Goal: Information Seeking & Learning: Understand process/instructions

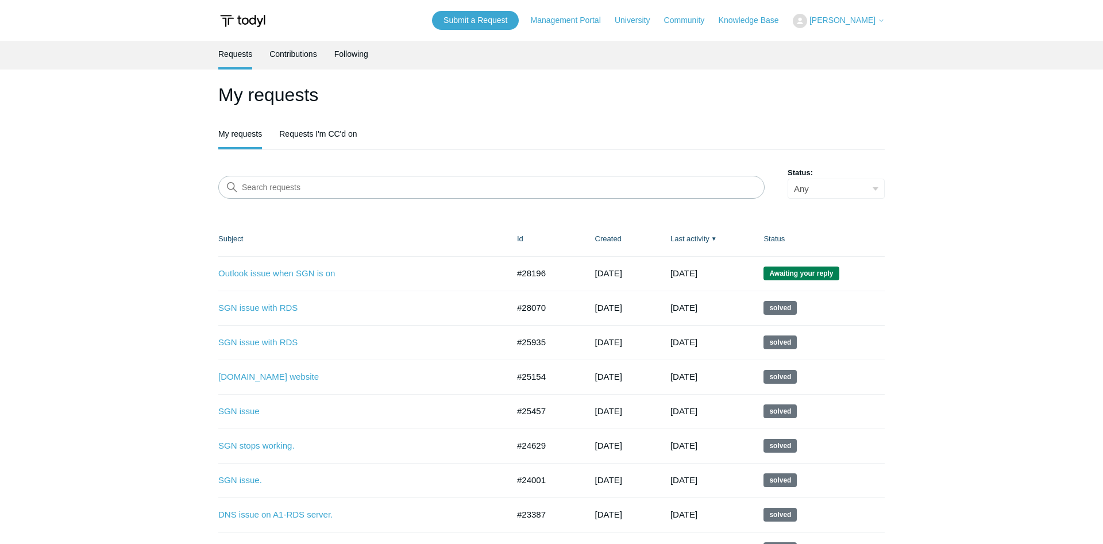
click at [243, 265] on td "Outlook issue when SGN is on #28196 5 days ago Awaiting your reply" at bounding box center [361, 273] width 287 height 34
click at [247, 276] on link "Outlook issue when SGN is on" at bounding box center [354, 273] width 273 height 13
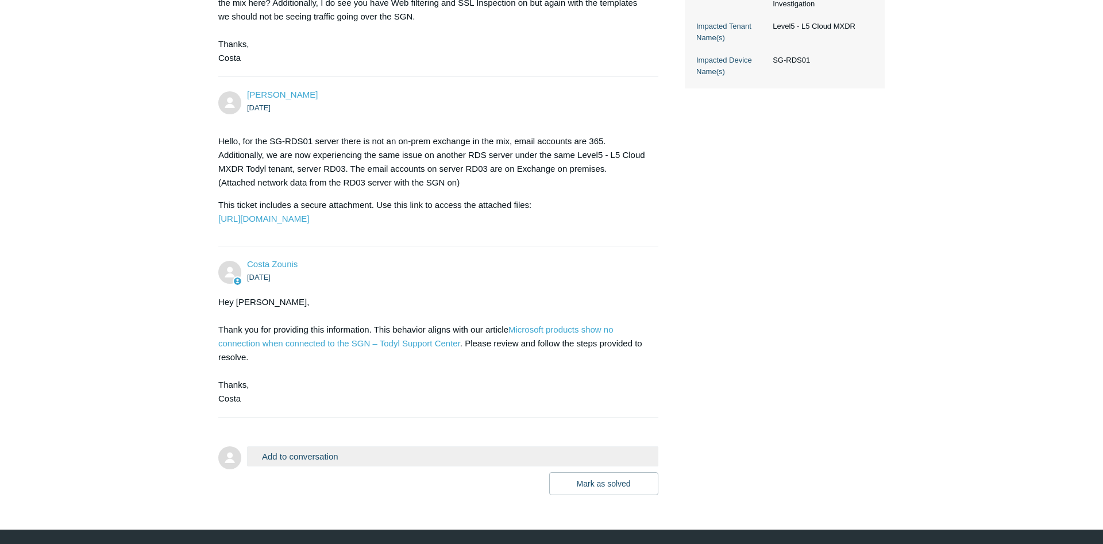
scroll to position [451, 0]
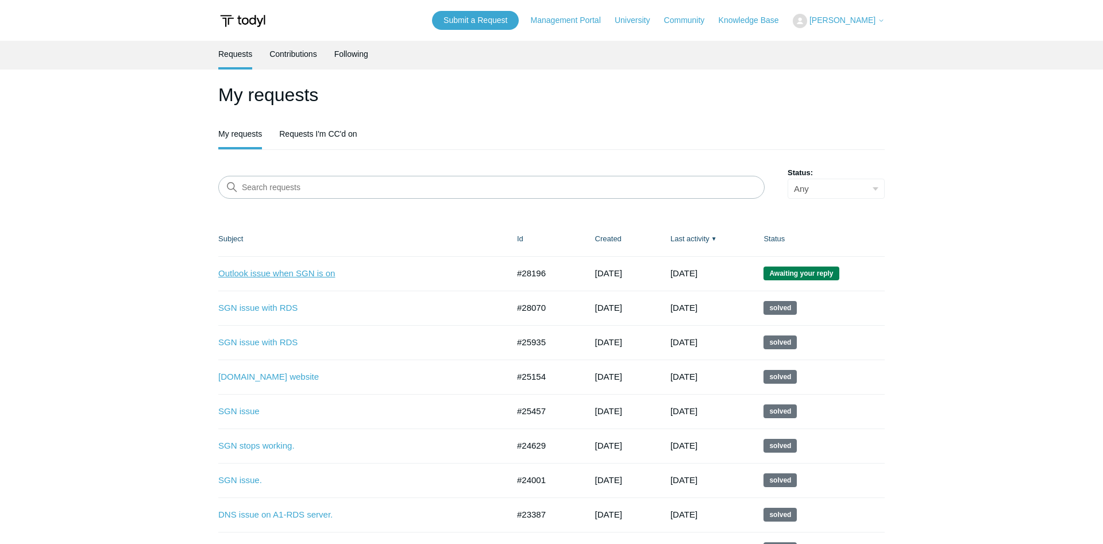
click at [260, 278] on link "Outlook issue when SGN is on" at bounding box center [354, 273] width 273 height 13
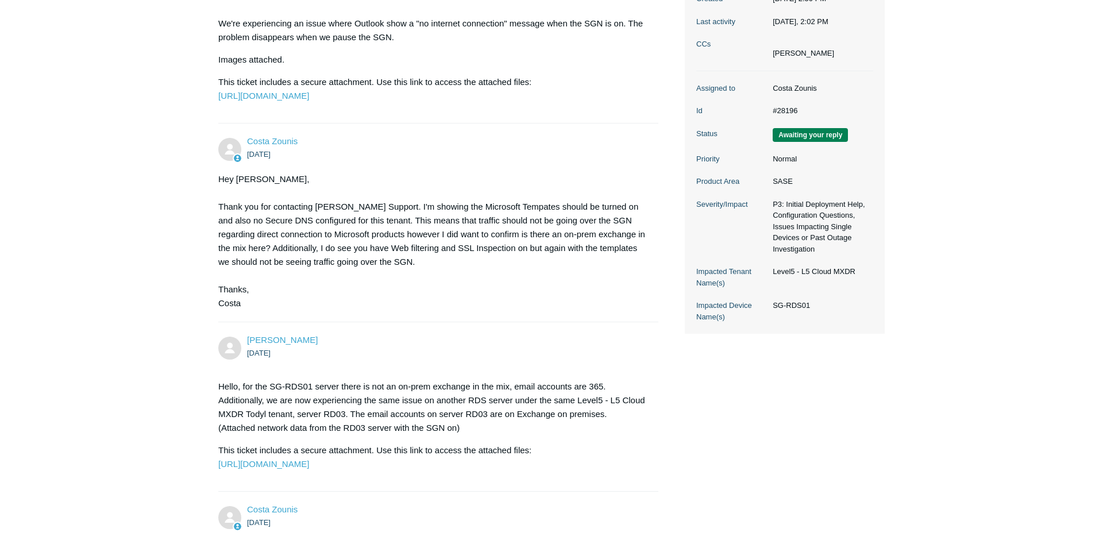
scroll to position [539, 0]
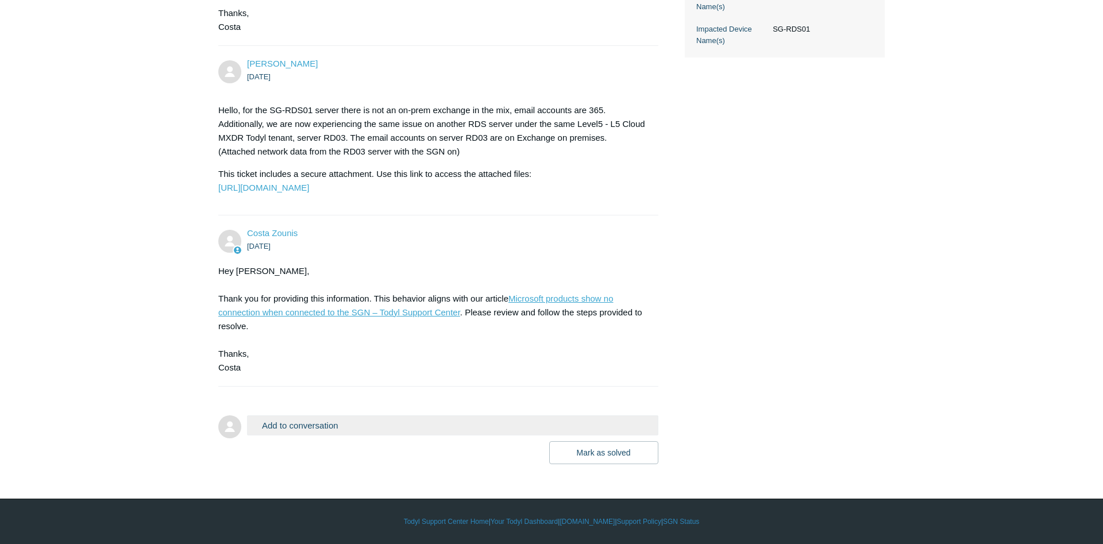
click at [359, 309] on link "Microsoft products show no connection when connected to the SGN – Todyl Support…" at bounding box center [415, 306] width 395 height 24
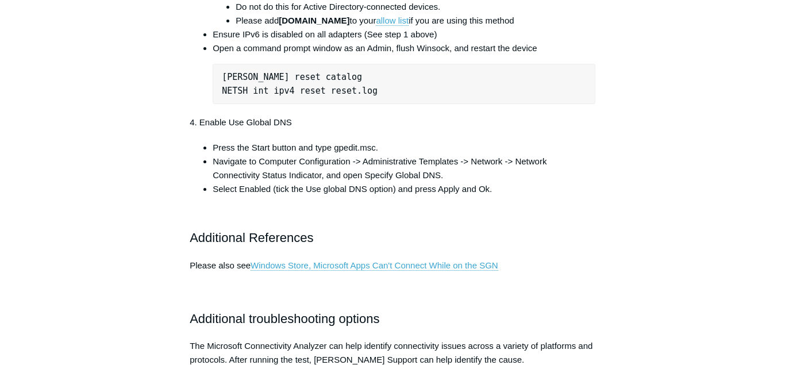
scroll to position [774, 0]
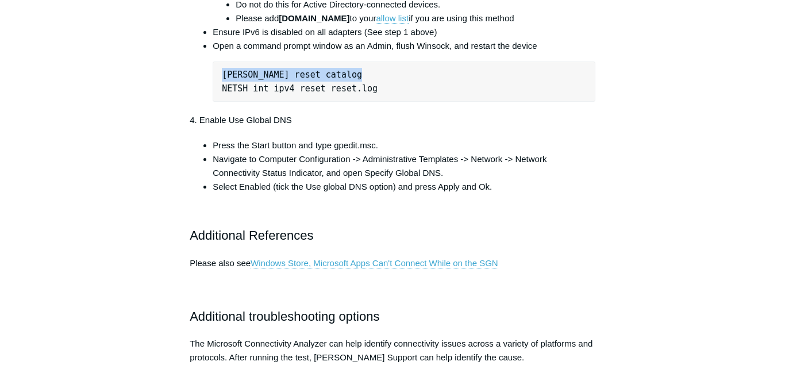
drag, startPoint x: 224, startPoint y: 124, endPoint x: 388, endPoint y: 126, distance: 164.4
click at [388, 102] on pre "NETSH winsock reset catalog NETSH int ipv4 reset reset.log" at bounding box center [404, 81] width 383 height 40
copy pre "NETSH winsock reset catalog"
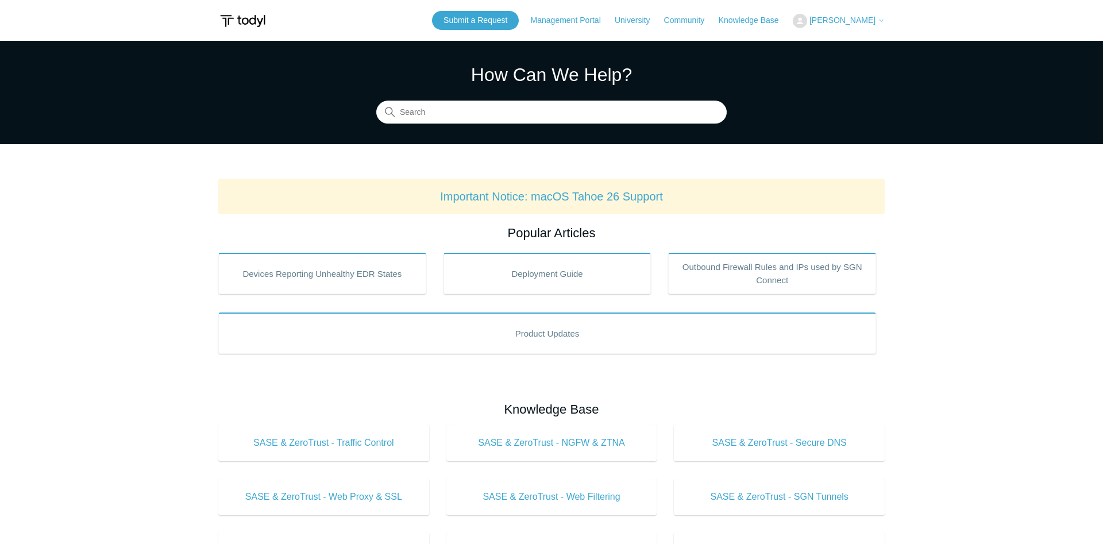
click at [835, 18] on span "[PERSON_NAME]" at bounding box center [843, 20] width 66 height 9
click at [833, 68] on link "Sign out" at bounding box center [850, 65] width 112 height 20
